Goal: Task Accomplishment & Management: Manage account settings

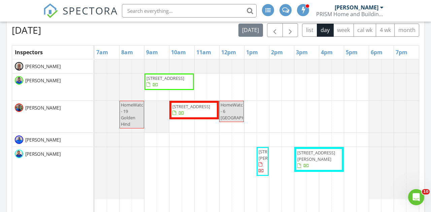
scroll to position [300, 0]
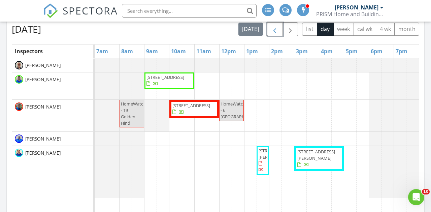
click at [274, 31] on span "button" at bounding box center [275, 29] width 8 height 8
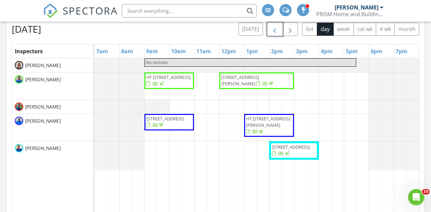
click at [274, 31] on span "button" at bounding box center [275, 29] width 8 height 8
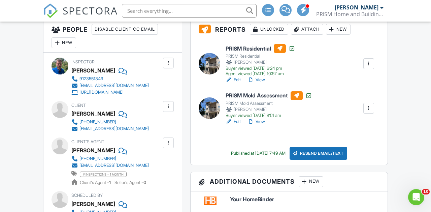
scroll to position [183, 0]
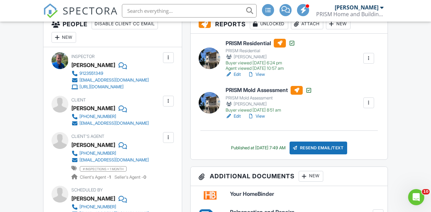
click at [262, 117] on link "View" at bounding box center [257, 116] width 18 height 7
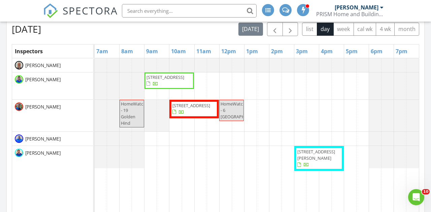
click at [379, 8] on div "[PERSON_NAME]" at bounding box center [359, 7] width 49 height 7
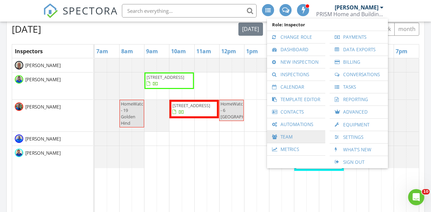
click at [293, 135] on link "Team" at bounding box center [297, 137] width 52 height 12
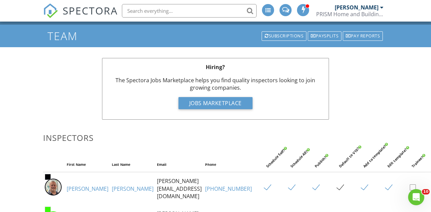
scroll to position [15, 0]
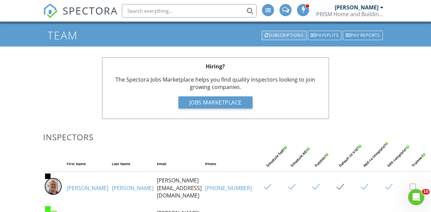
click at [280, 35] on div "Subscriptions" at bounding box center [284, 35] width 45 height 9
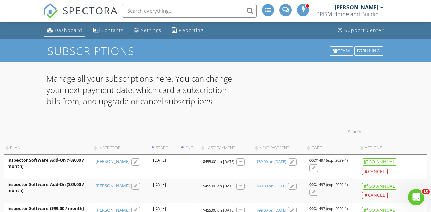
click at [68, 31] on div "Dashboard" at bounding box center [69, 30] width 28 height 6
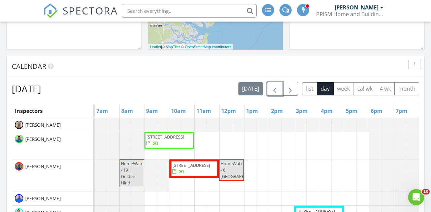
click at [276, 94] on button "button" at bounding box center [275, 89] width 16 height 14
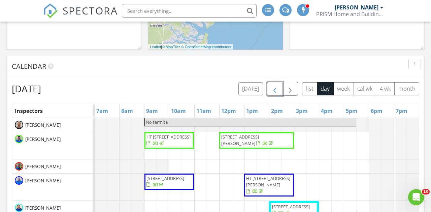
click at [276, 94] on button "button" at bounding box center [275, 89] width 16 height 14
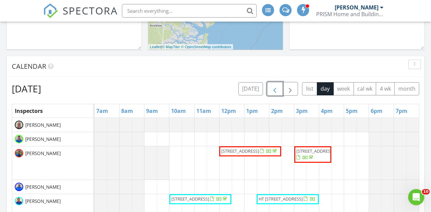
click at [276, 94] on button "button" at bounding box center [275, 89] width 16 height 14
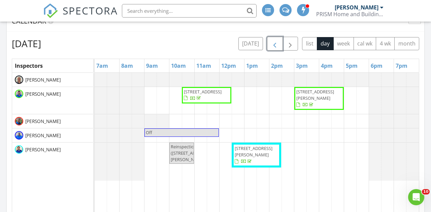
scroll to position [287, 0]
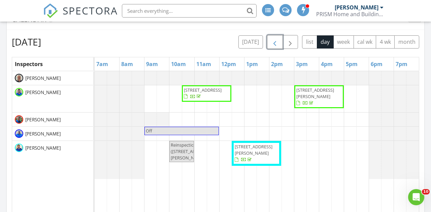
click at [280, 45] on button "button" at bounding box center [275, 42] width 16 height 14
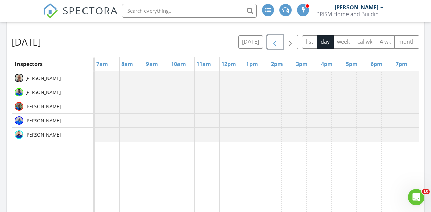
click at [280, 45] on button "button" at bounding box center [275, 42] width 16 height 14
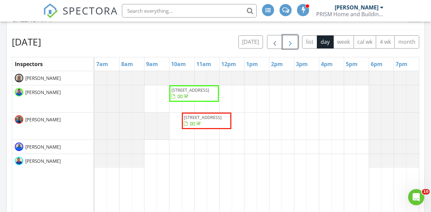
click at [288, 45] on span "button" at bounding box center [290, 42] width 8 height 8
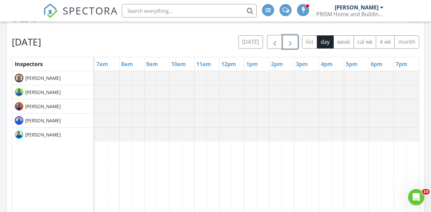
click at [288, 45] on span "button" at bounding box center [290, 42] width 8 height 8
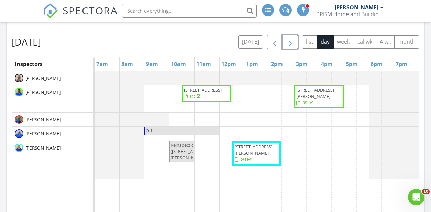
click at [288, 45] on span "button" at bounding box center [290, 42] width 8 height 8
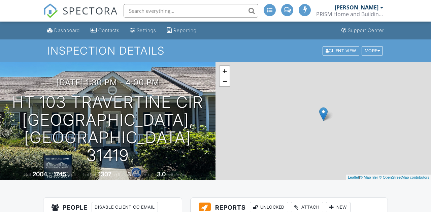
scroll to position [126, 0]
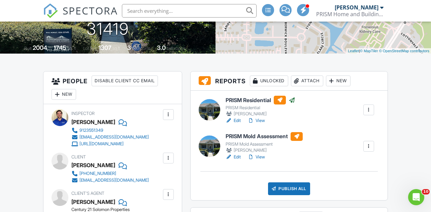
scroll to position [0, 0]
click at [237, 156] on link "Edit" at bounding box center [233, 157] width 15 height 7
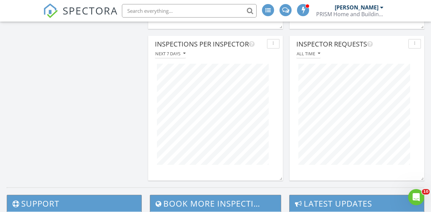
scroll to position [902, 0]
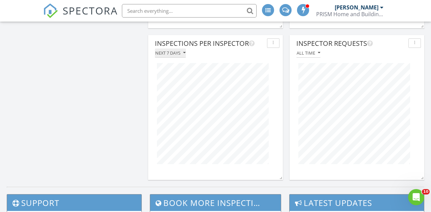
click at [185, 54] on icon "button" at bounding box center [184, 53] width 2 height 5
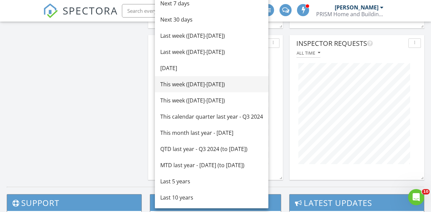
click at [177, 84] on div "This week (Sunday-Saturday)" at bounding box center [211, 84] width 103 height 8
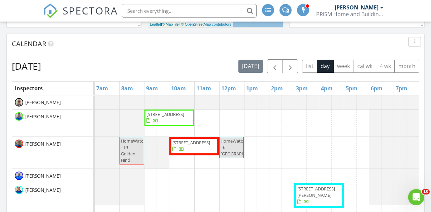
scroll to position [262, 0]
click at [276, 65] on span "button" at bounding box center [275, 67] width 8 height 8
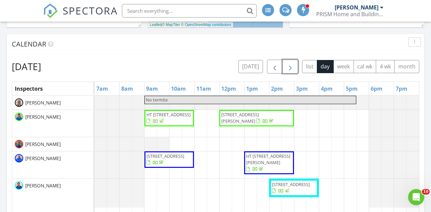
click at [290, 65] on span "button" at bounding box center [290, 67] width 8 height 8
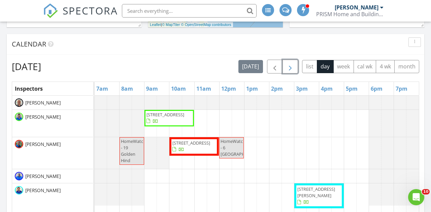
click at [290, 65] on span "button" at bounding box center [290, 67] width 8 height 8
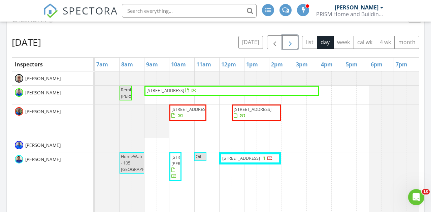
scroll to position [291, 0]
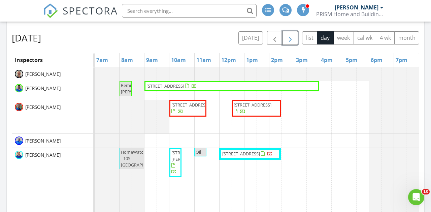
click at [294, 39] on button "button" at bounding box center [291, 38] width 16 height 14
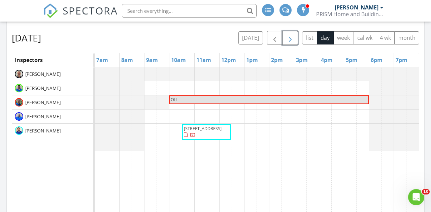
click at [294, 39] on button "button" at bounding box center [291, 38] width 16 height 14
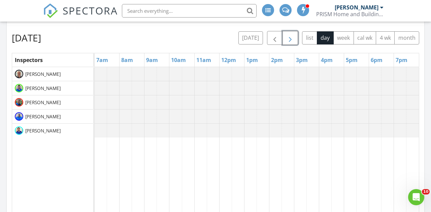
click at [288, 39] on span "button" at bounding box center [290, 38] width 8 height 8
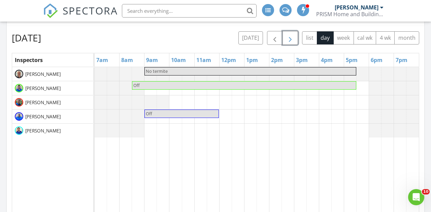
click at [288, 39] on span "button" at bounding box center [290, 38] width 8 height 8
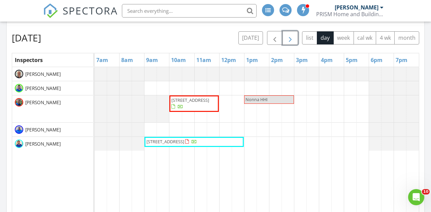
click at [289, 40] on span "button" at bounding box center [290, 38] width 8 height 8
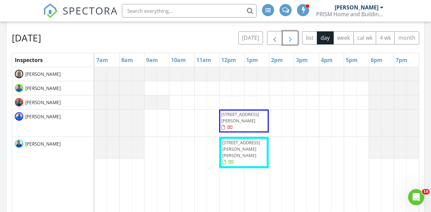
click at [289, 40] on span "button" at bounding box center [290, 38] width 8 height 8
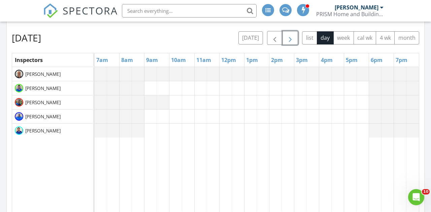
click at [289, 40] on span "button" at bounding box center [290, 38] width 8 height 8
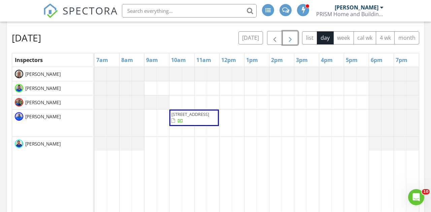
click at [289, 40] on span "button" at bounding box center [290, 38] width 8 height 8
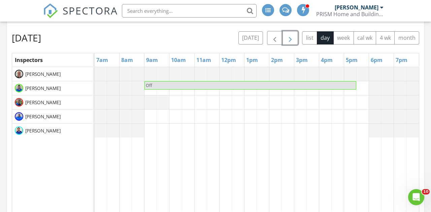
click at [289, 40] on span "button" at bounding box center [290, 38] width 8 height 8
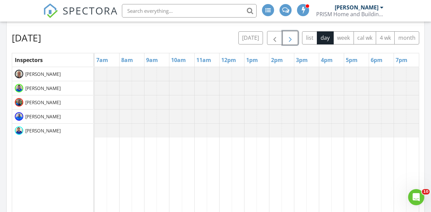
click at [289, 40] on span "button" at bounding box center [290, 38] width 8 height 8
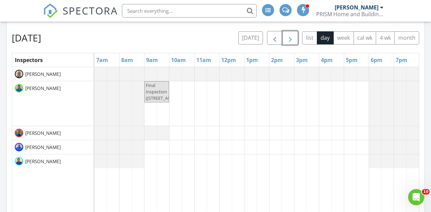
click at [289, 40] on span "button" at bounding box center [290, 38] width 8 height 8
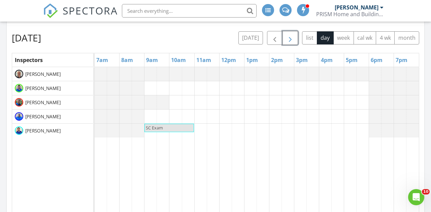
click at [289, 40] on span "button" at bounding box center [290, 38] width 8 height 8
click at [272, 40] on span "button" at bounding box center [275, 38] width 8 height 8
click at [250, 35] on button "today" at bounding box center [251, 37] width 25 height 13
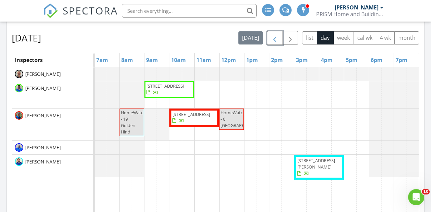
click at [277, 39] on span "button" at bounding box center [275, 38] width 8 height 8
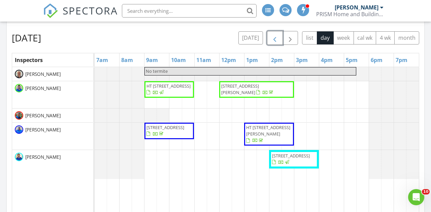
click at [272, 40] on span "button" at bounding box center [275, 38] width 8 height 8
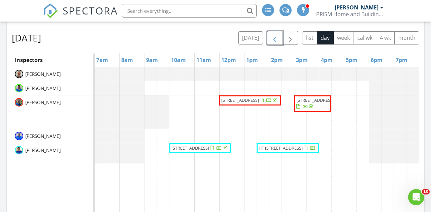
click at [248, 100] on span "15 Deallyon Ave 48, Hilton Head Island 29928" at bounding box center [240, 100] width 38 height 6
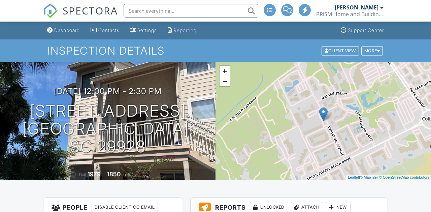
scroll to position [225, 0]
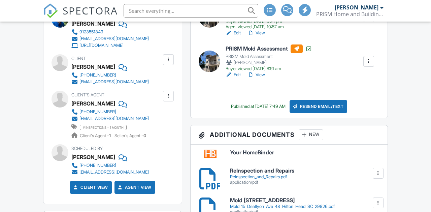
click at [260, 75] on link "View" at bounding box center [257, 74] width 18 height 7
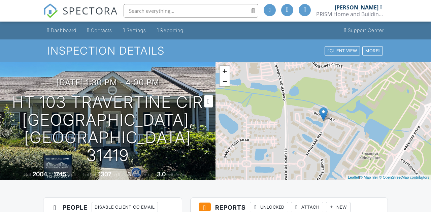
scroll to position [462, 0]
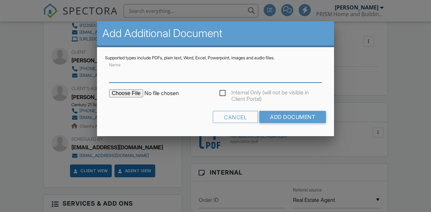
scroll to position [0, 0]
click at [134, 94] on input "file" at bounding box center [166, 93] width 115 height 8
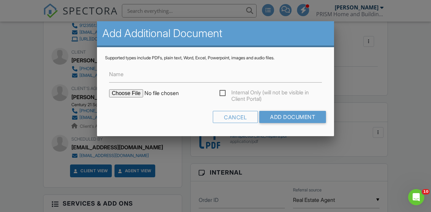
type input "C:\fakepath\Mold_103 Travertine Cir Savanah, GA, 31418.pdf"
click at [197, 77] on input "Name" at bounding box center [215, 74] width 213 height 17
type input "Mold Testing Lab Report"
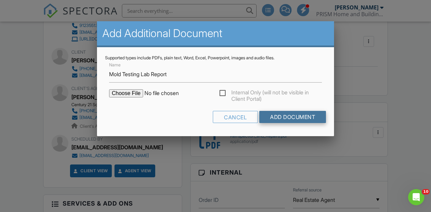
click at [291, 117] on input "Add Document" at bounding box center [292, 117] width 67 height 12
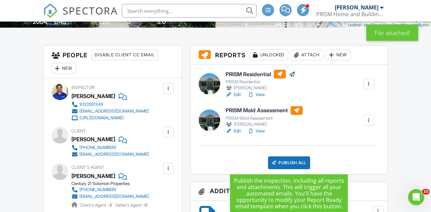
click at [290, 164] on div "Publish All" at bounding box center [289, 162] width 42 height 13
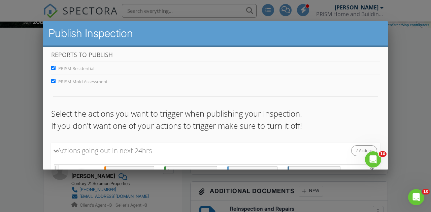
scroll to position [6, 0]
click at [52, 65] on input "PRISM Residential" at bounding box center [53, 67] width 4 height 4
checkbox input "false"
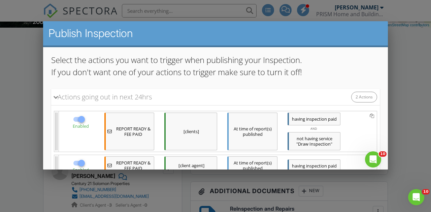
scroll to position [105, 0]
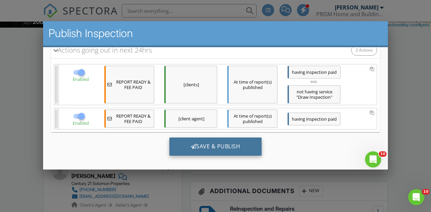
click at [205, 144] on div "Save & Publish" at bounding box center [215, 146] width 93 height 18
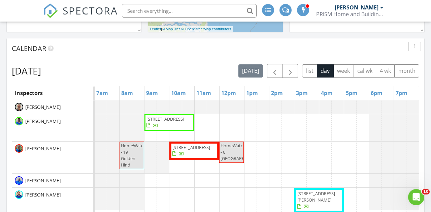
scroll to position [260, 0]
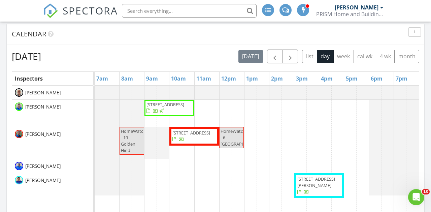
scroll to position [268, 0]
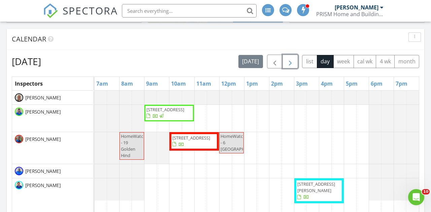
click at [291, 61] on span "button" at bounding box center [290, 62] width 8 height 8
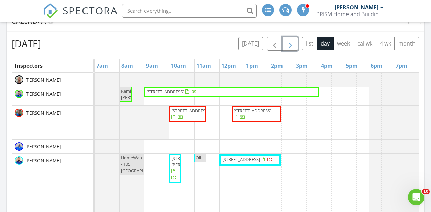
scroll to position [298, 0]
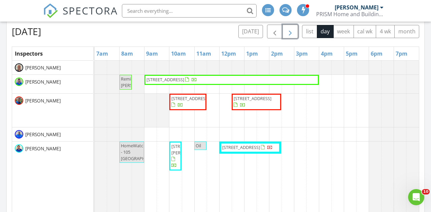
click at [286, 35] on span "button" at bounding box center [290, 32] width 8 height 8
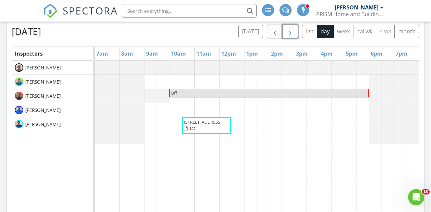
click at [286, 35] on span "button" at bounding box center [290, 32] width 8 height 8
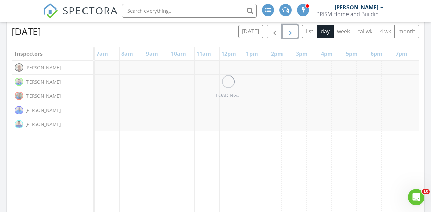
click at [286, 35] on span "button" at bounding box center [290, 32] width 8 height 8
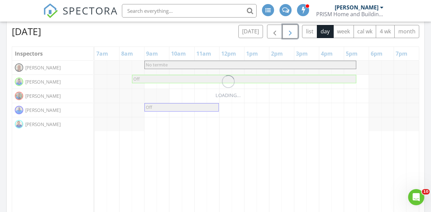
click at [286, 35] on span "button" at bounding box center [290, 32] width 8 height 8
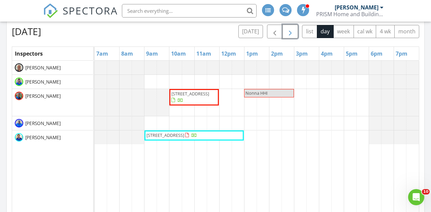
click at [286, 35] on span "button" at bounding box center [290, 32] width 8 height 8
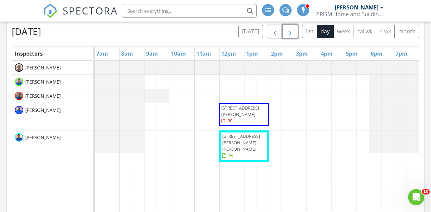
click at [286, 35] on span "button" at bounding box center [290, 32] width 8 height 8
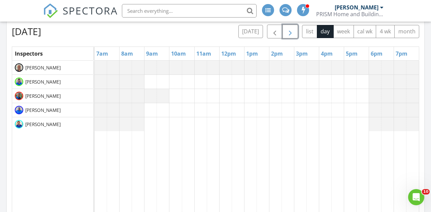
click at [286, 35] on span "button" at bounding box center [290, 32] width 8 height 8
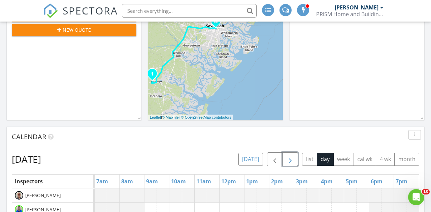
scroll to position [171, 0]
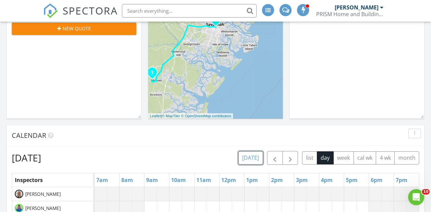
click at [255, 154] on button "today" at bounding box center [251, 157] width 25 height 13
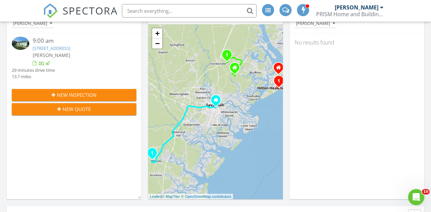
scroll to position [0, 0]
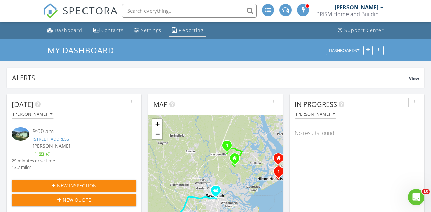
click at [186, 31] on div "Reporting" at bounding box center [191, 30] width 25 height 6
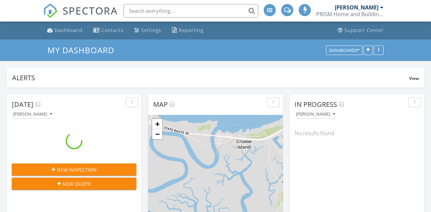
scroll to position [1001, 432]
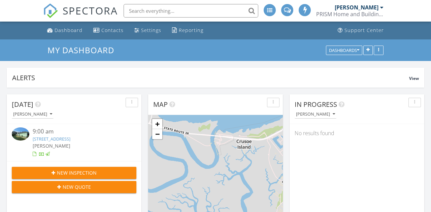
click at [381, 5] on div at bounding box center [381, 7] width 3 height 5
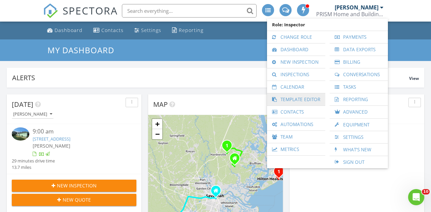
scroll to position [0, 0]
click at [289, 139] on link "Team" at bounding box center [297, 137] width 52 height 12
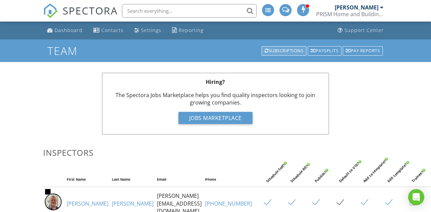
click at [289, 54] on div "Subscriptions" at bounding box center [284, 50] width 45 height 9
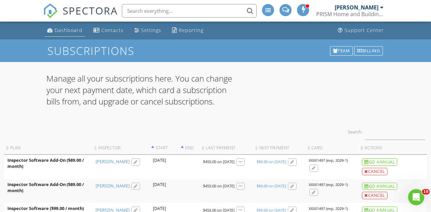
click at [61, 28] on div "Dashboard" at bounding box center [69, 30] width 28 height 6
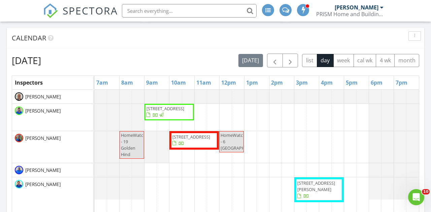
scroll to position [270, 0]
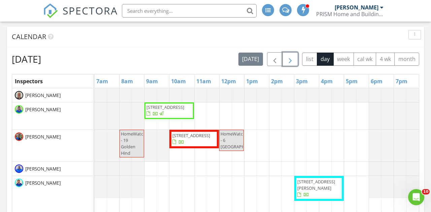
click at [292, 58] on span "button" at bounding box center [290, 59] width 8 height 8
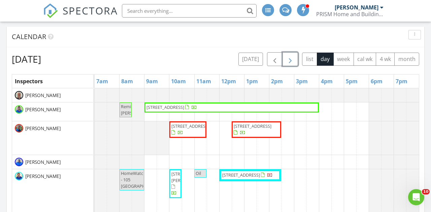
click at [292, 58] on span "button" at bounding box center [290, 59] width 8 height 8
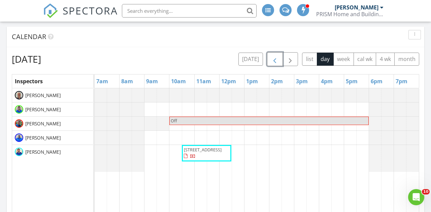
click at [276, 61] on span "button" at bounding box center [275, 59] width 8 height 8
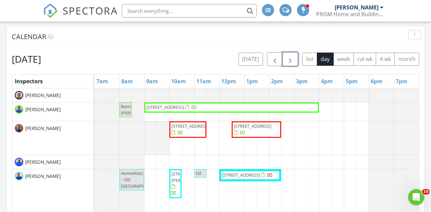
click at [288, 59] on span "button" at bounding box center [290, 59] width 8 height 8
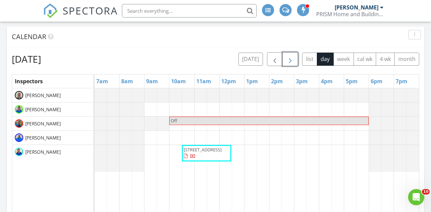
click at [288, 59] on span "button" at bounding box center [290, 59] width 8 height 8
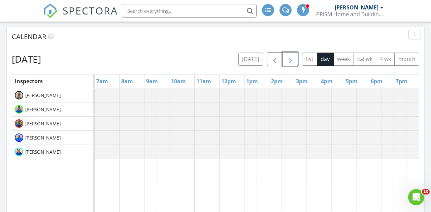
click at [288, 59] on span "button" at bounding box center [290, 59] width 8 height 8
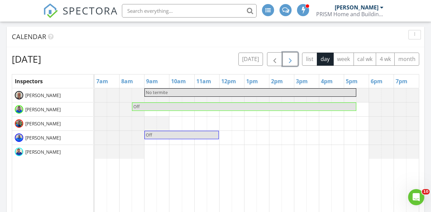
click at [288, 59] on span "button" at bounding box center [290, 59] width 8 height 8
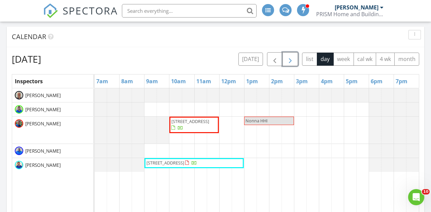
click at [288, 59] on span "button" at bounding box center [290, 59] width 8 height 8
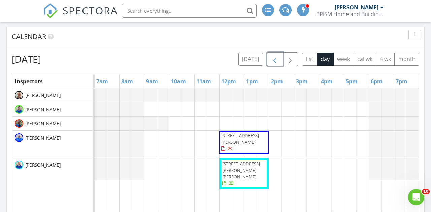
click at [274, 60] on span "button" at bounding box center [275, 59] width 8 height 8
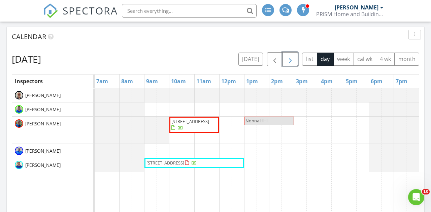
click at [290, 62] on span "button" at bounding box center [290, 59] width 8 height 8
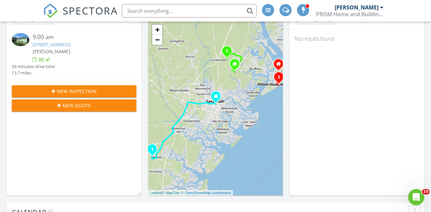
scroll to position [0, 0]
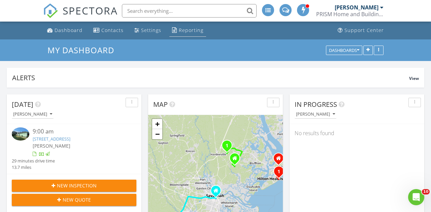
click at [187, 29] on div "Reporting" at bounding box center [191, 30] width 25 height 6
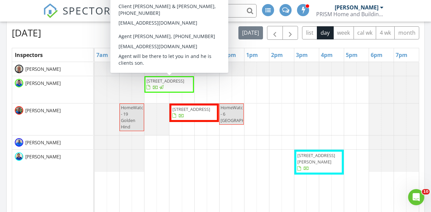
scroll to position [295, 0]
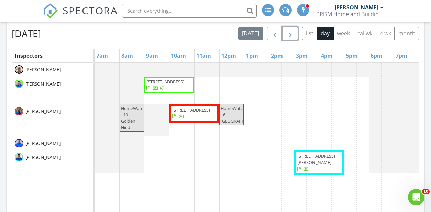
click at [290, 33] on span "button" at bounding box center [290, 34] width 8 height 8
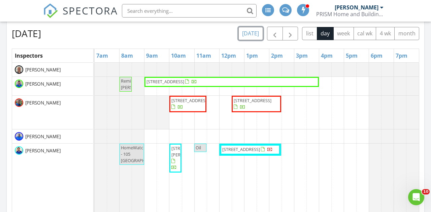
click at [254, 35] on button "[DATE]" at bounding box center [251, 33] width 25 height 13
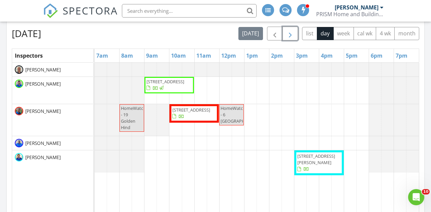
click at [291, 35] on span "button" at bounding box center [290, 34] width 8 height 8
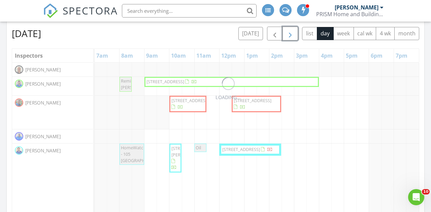
click at [291, 35] on span "button" at bounding box center [290, 34] width 8 height 8
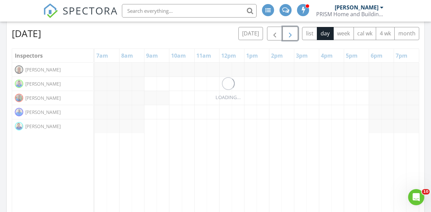
click at [291, 35] on span "button" at bounding box center [290, 34] width 8 height 8
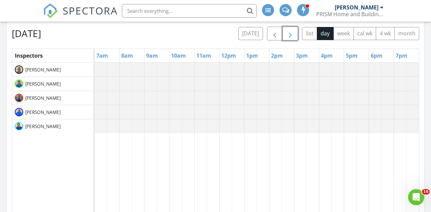
click at [291, 35] on span "button" at bounding box center [290, 34] width 8 height 8
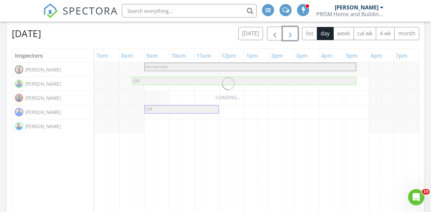
click at [291, 35] on span "button" at bounding box center [290, 34] width 8 height 8
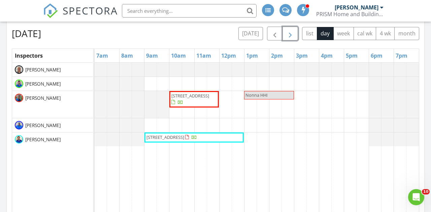
click at [291, 35] on span "button" at bounding box center [290, 34] width 8 height 8
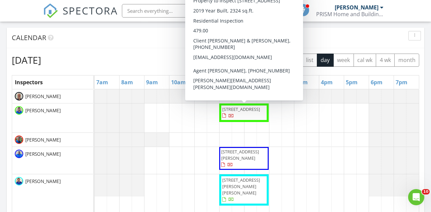
scroll to position [264, 0]
